Goal: Task Accomplishment & Management: Manage account settings

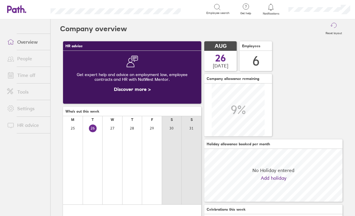
scroll to position [53, 138]
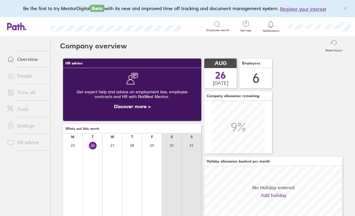
click at [22, 45] on ul "Overview People Time off Tools Settings HR advice" at bounding box center [25, 117] width 50 height 160
click at [18, 63] on link "Overview" at bounding box center [26, 59] width 48 height 12
click at [20, 80] on link "People" at bounding box center [26, 76] width 48 height 12
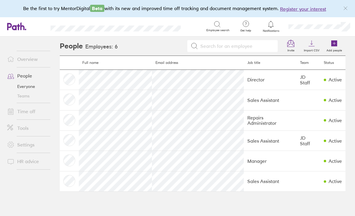
click at [21, 112] on link "Time off" at bounding box center [26, 112] width 48 height 12
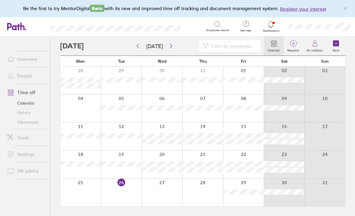
click at [133, 48] on div at bounding box center [162, 46] width 204 height 12
click at [139, 47] on icon "button" at bounding box center [138, 46] width 4 height 5
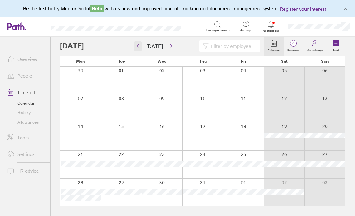
scroll to position [19, 0]
click at [169, 44] on icon "button" at bounding box center [171, 46] width 4 height 5
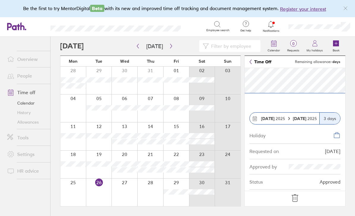
click at [293, 196] on icon at bounding box center [296, 199] width 10 height 10
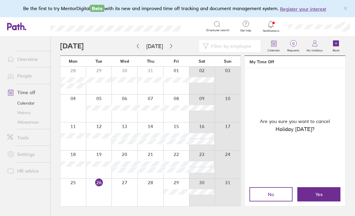
click at [313, 194] on button "Yes" at bounding box center [319, 195] width 43 height 14
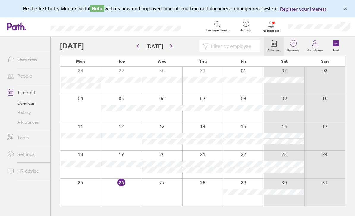
click at [338, 40] on icon at bounding box center [336, 43] width 6 height 6
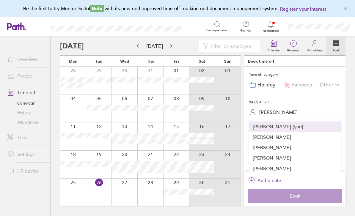
click at [265, 153] on div "[PERSON_NAME]" at bounding box center [295, 158] width 92 height 10
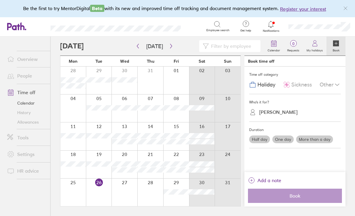
click at [314, 136] on label "More than a day" at bounding box center [314, 140] width 37 height 8
click at [0, 0] on input "More than a day" at bounding box center [0, 0] width 0 height 0
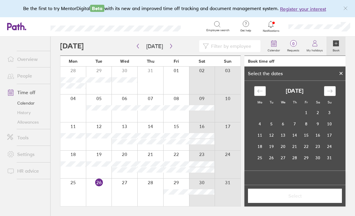
click at [257, 86] on div "Move backward to switch to the previous month." at bounding box center [261, 91] width 12 height 10
click at [296, 152] on td "31" at bounding box center [295, 157] width 12 height 11
click at [332, 88] on icon "Move forward to switch to the next month." at bounding box center [330, 91] width 6 height 6
click at [317, 107] on td "2" at bounding box center [319, 112] width 12 height 11
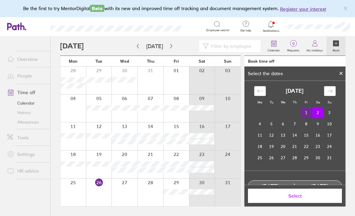
click at [271, 196] on span "Select" at bounding box center [295, 195] width 86 height 5
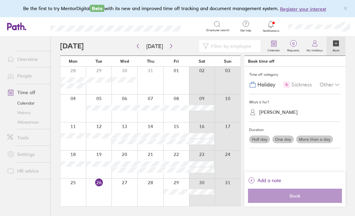
click at [329, 79] on div "Other" at bounding box center [330, 84] width 21 height 11
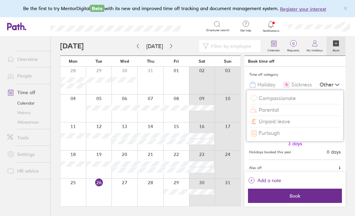
click at [280, 119] on span "Unpaid leave" at bounding box center [275, 122] width 32 height 6
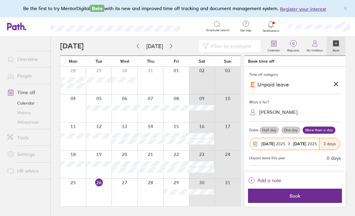
click at [255, 177] on button "Add a note" at bounding box center [264, 181] width 33 height 10
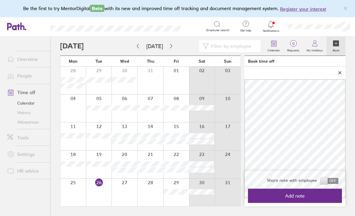
click at [277, 195] on span "Add note" at bounding box center [295, 195] width 86 height 5
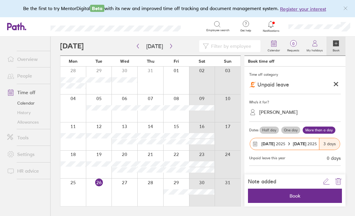
click at [268, 193] on span "Book" at bounding box center [295, 195] width 86 height 5
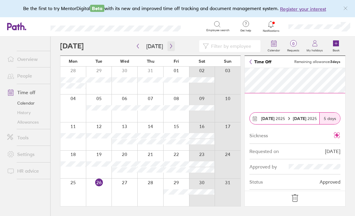
click at [172, 41] on button "button" at bounding box center [171, 46] width 7 height 10
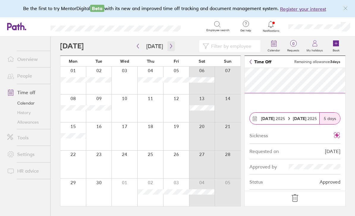
click at [173, 41] on button "button" at bounding box center [171, 46] width 7 height 10
click at [96, 67] on div at bounding box center [99, 81] width 26 height 28
click at [334, 40] on icon at bounding box center [336, 43] width 6 height 6
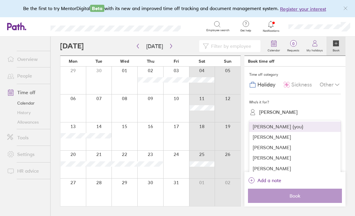
click at [257, 153] on div "[PERSON_NAME]" at bounding box center [295, 158] width 92 height 10
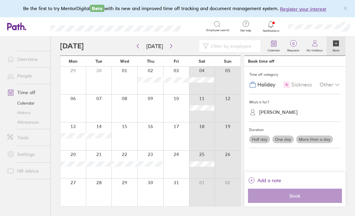
click at [307, 136] on label "More than a day" at bounding box center [314, 140] width 37 height 8
click at [0, 0] on input "More than a day" at bounding box center [0, 0] width 0 height 0
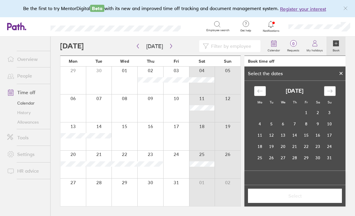
click at [325, 86] on div "Move forward to switch to the next month." at bounding box center [330, 91] width 12 height 10
click at [269, 152] on td "30" at bounding box center [272, 157] width 12 height 11
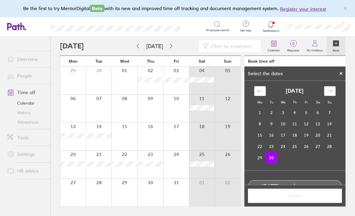
click at [331, 88] on icon "Move forward to switch to the next month." at bounding box center [330, 91] width 6 height 6
click at [281, 107] on td "1" at bounding box center [284, 112] width 12 height 11
click at [272, 194] on span "Select" at bounding box center [295, 195] width 86 height 5
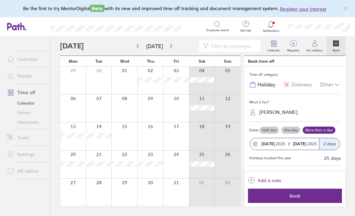
click at [284, 195] on span "Book" at bounding box center [295, 195] width 86 height 5
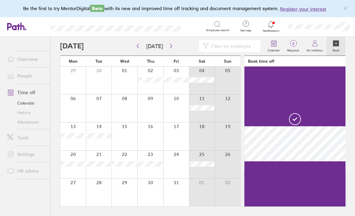
click at [153, 126] on div at bounding box center [151, 137] width 26 height 28
click at [136, 44] on icon "button" at bounding box center [138, 46] width 4 height 5
